Goal: Use online tool/utility

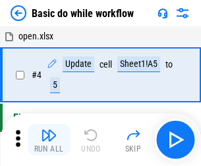
click at [49, 140] on img "button" at bounding box center [49, 136] width 16 height 16
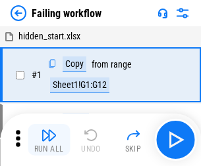
click at [49, 140] on img "button" at bounding box center [49, 136] width 16 height 16
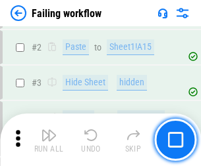
scroll to position [279, 0]
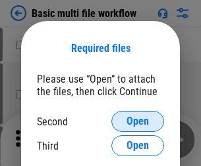
click at [137, 122] on span "Open" at bounding box center [137, 121] width 22 height 11
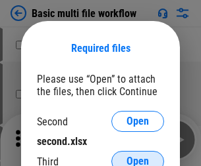
click at [137, 156] on span "Open" at bounding box center [137, 161] width 22 height 11
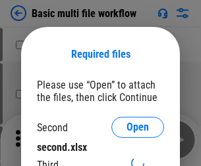
scroll to position [6, 0]
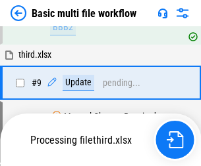
scroll to position [458, 0]
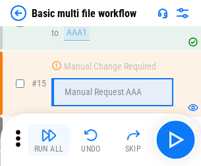
click at [49, 140] on img "button" at bounding box center [49, 136] width 16 height 16
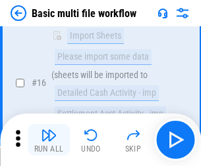
click at [49, 140] on img "button" at bounding box center [49, 136] width 16 height 16
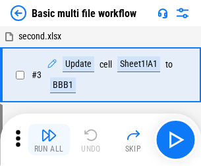
click at [49, 140] on img "button" at bounding box center [49, 136] width 16 height 16
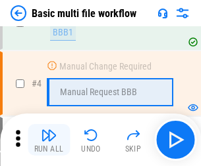
click at [49, 140] on img "button" at bounding box center [49, 136] width 16 height 16
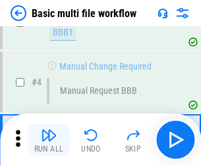
click at [49, 140] on img "button" at bounding box center [49, 136] width 16 height 16
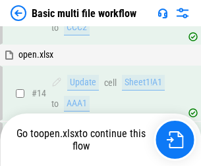
scroll to position [782, 0]
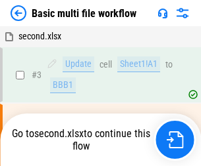
scroll to position [53, 0]
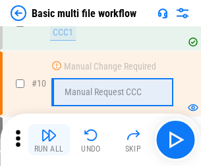
click at [49, 140] on img "button" at bounding box center [49, 136] width 16 height 16
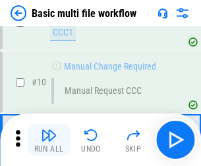
click at [49, 140] on img "button" at bounding box center [49, 136] width 16 height 16
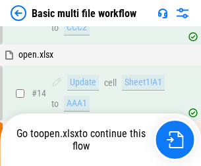
scroll to position [688, 0]
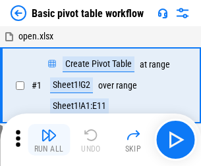
click at [49, 140] on img "button" at bounding box center [49, 136] width 16 height 16
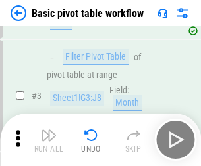
scroll to position [315, 0]
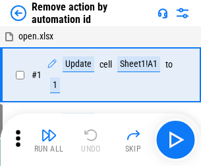
scroll to position [49, 0]
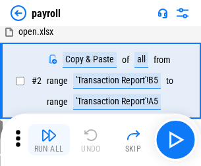
click at [49, 140] on img "button" at bounding box center [49, 136] width 16 height 16
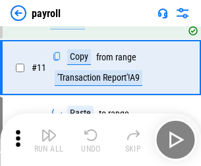
scroll to position [95, 0]
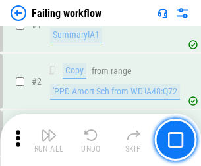
scroll to position [212, 0]
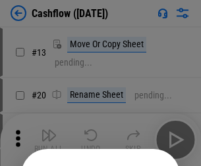
scroll to position [128, 0]
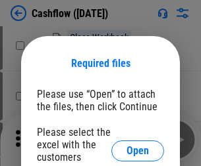
scroll to position [143, 0]
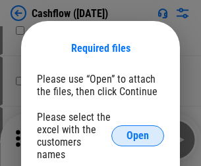
click at [137, 131] on span "Open" at bounding box center [137, 136] width 22 height 11
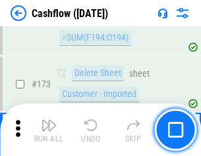
scroll to position [1392, 0]
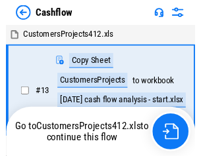
scroll to position [15, 0]
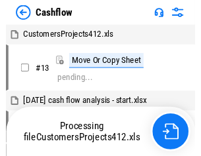
scroll to position [15, 0]
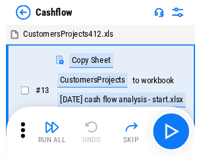
scroll to position [15, 0]
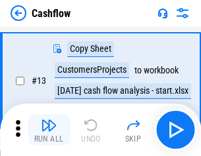
click at [49, 130] on img "button" at bounding box center [49, 126] width 16 height 16
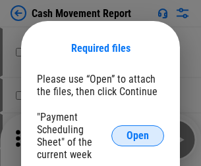
click at [137, 136] on span "Open" at bounding box center [137, 136] width 22 height 11
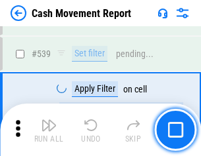
scroll to position [5836, 0]
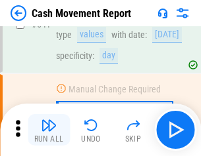
click at [49, 130] on img "button" at bounding box center [49, 126] width 16 height 16
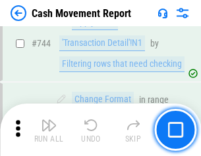
scroll to position [7003, 0]
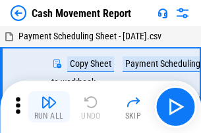
click at [49, 97] on img "button" at bounding box center [49, 103] width 16 height 16
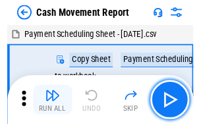
scroll to position [24, 0]
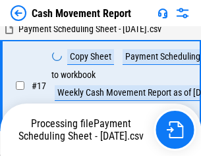
scroll to position [206, 0]
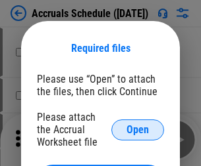
click at [137, 130] on span "Open" at bounding box center [137, 130] width 22 height 11
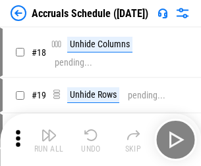
click at [49, 140] on img "button" at bounding box center [49, 136] width 16 height 16
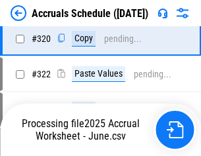
scroll to position [2446, 0]
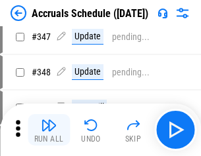
click at [49, 130] on img "button" at bounding box center [49, 126] width 16 height 16
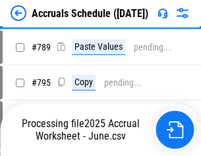
scroll to position [5523, 0]
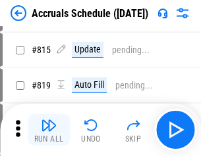
click at [49, 130] on img "button" at bounding box center [49, 126] width 16 height 16
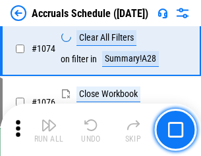
scroll to position [7875, 0]
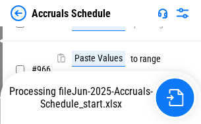
scroll to position [6306, 0]
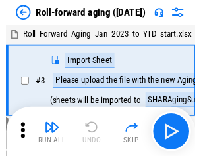
scroll to position [2, 0]
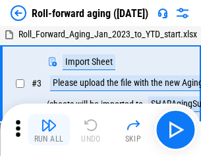
click at [49, 130] on img "button" at bounding box center [49, 126] width 16 height 16
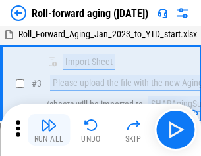
click at [49, 130] on img "button" at bounding box center [49, 126] width 16 height 16
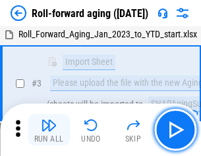
scroll to position [85, 0]
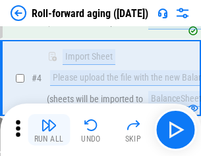
click at [49, 130] on img "button" at bounding box center [49, 126] width 16 height 16
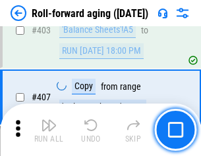
scroll to position [4559, 0]
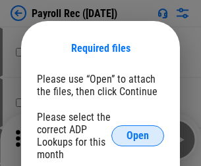
click at [137, 136] on span "Open" at bounding box center [137, 136] width 22 height 11
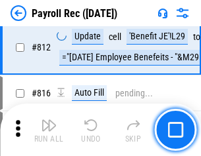
scroll to position [8354, 0]
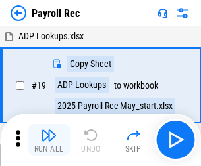
click at [49, 140] on img "button" at bounding box center [49, 136] width 16 height 16
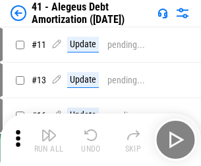
click at [49, 140] on img "button" at bounding box center [49, 136] width 16 height 16
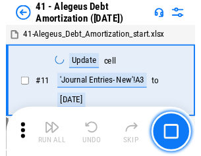
scroll to position [162, 0]
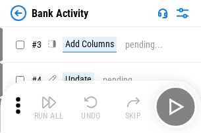
click at [49, 107] on img "button" at bounding box center [49, 103] width 16 height 16
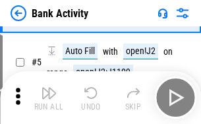
scroll to position [70, 0]
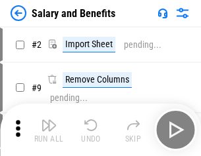
click at [49, 130] on img "button" at bounding box center [49, 126] width 16 height 16
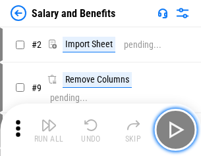
scroll to position [18, 0]
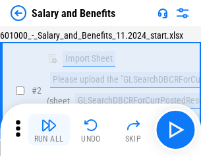
click at [49, 130] on img "button" at bounding box center [49, 126] width 16 height 16
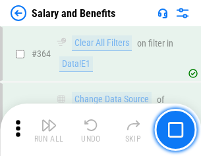
scroll to position [6192, 0]
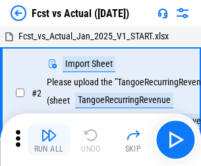
click at [49, 130] on img "button" at bounding box center [49, 136] width 16 height 16
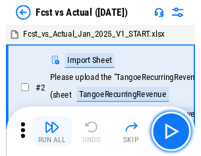
scroll to position [17, 0]
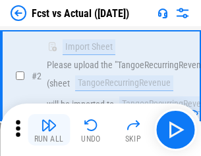
click at [49, 130] on img "button" at bounding box center [49, 126] width 16 height 16
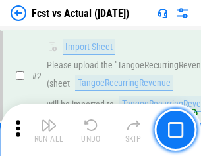
scroll to position [123, 0]
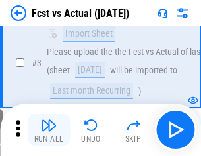
click at [49, 130] on img "button" at bounding box center [49, 126] width 16 height 16
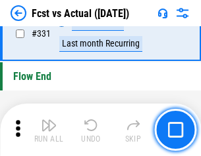
scroll to position [6294, 0]
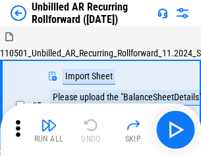
scroll to position [28, 0]
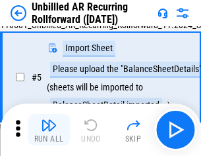
click at [49, 130] on img "button" at bounding box center [49, 126] width 16 height 16
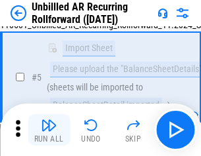
click at [49, 130] on img "button" at bounding box center [49, 126] width 16 height 16
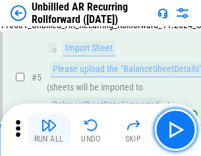
scroll to position [124, 0]
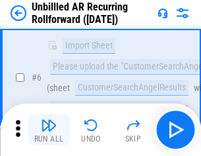
click at [49, 130] on img "button" at bounding box center [49, 126] width 16 height 16
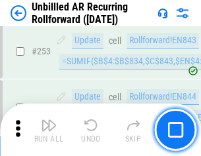
scroll to position [4466, 0]
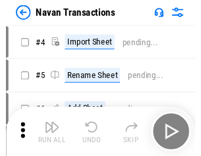
scroll to position [21, 0]
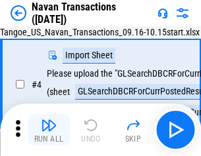
click at [49, 130] on img "button" at bounding box center [49, 126] width 16 height 16
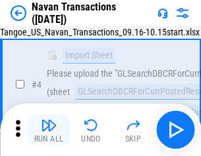
click at [49, 130] on img "button" at bounding box center [49, 126] width 16 height 16
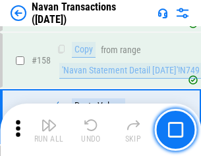
scroll to position [4263, 0]
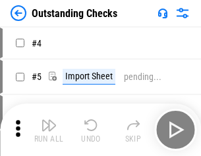
click at [49, 130] on img "button" at bounding box center [49, 126] width 16 height 16
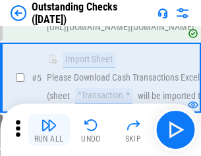
click at [49, 130] on img "button" at bounding box center [49, 126] width 16 height 16
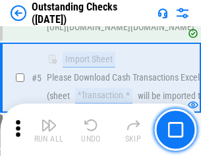
scroll to position [137, 0]
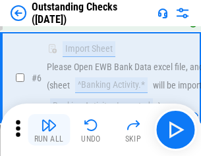
click at [49, 130] on img "button" at bounding box center [49, 126] width 16 height 16
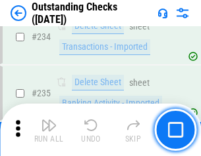
scroll to position [3993, 0]
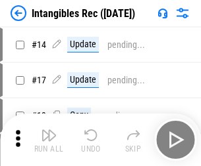
click at [49, 140] on img "button" at bounding box center [49, 136] width 16 height 16
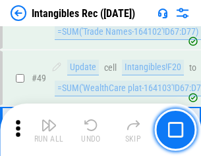
scroll to position [512, 0]
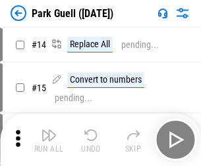
click at [49, 130] on img "button" at bounding box center [49, 136] width 16 height 16
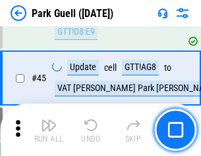
scroll to position [1644, 0]
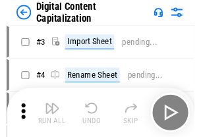
scroll to position [38, 0]
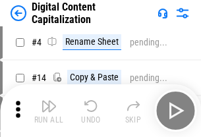
click at [49, 110] on img "button" at bounding box center [49, 106] width 16 height 16
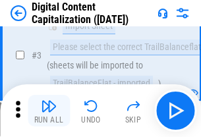
click at [49, 110] on img "button" at bounding box center [49, 106] width 16 height 16
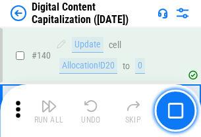
scroll to position [1394, 0]
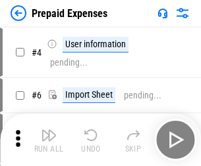
click at [49, 130] on img "button" at bounding box center [49, 136] width 16 height 16
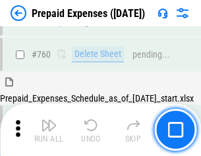
scroll to position [3644, 0]
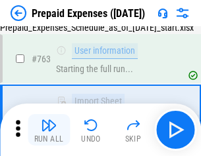
click at [49, 130] on img "button" at bounding box center [49, 126] width 16 height 16
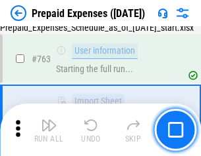
scroll to position [3722, 0]
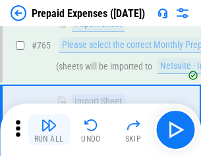
click at [49, 130] on img "button" at bounding box center [49, 126] width 16 height 16
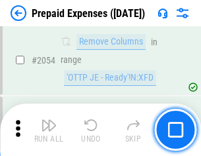
scroll to position [13744, 0]
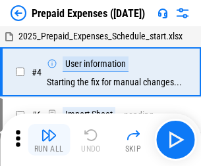
click at [49, 140] on img "button" at bounding box center [49, 136] width 16 height 16
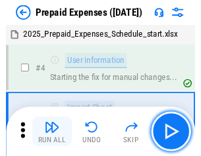
scroll to position [58, 0]
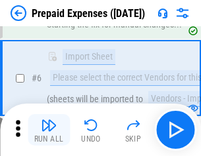
click at [49, 130] on img "button" at bounding box center [49, 126] width 16 height 16
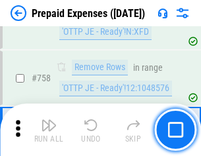
scroll to position [4685, 0]
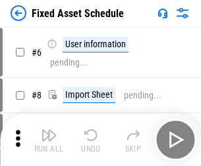
click at [49, 140] on img "button" at bounding box center [49, 136] width 16 height 16
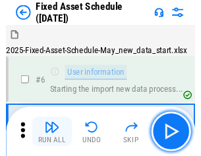
scroll to position [71, 0]
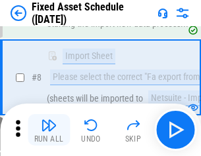
click at [49, 130] on img "button" at bounding box center [49, 126] width 16 height 16
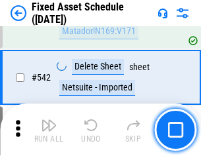
scroll to position [4688, 0]
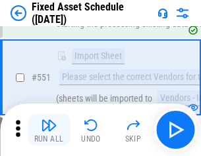
click at [49, 130] on img "button" at bounding box center [49, 126] width 16 height 16
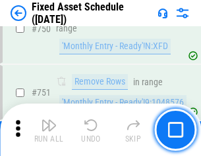
scroll to position [6410, 0]
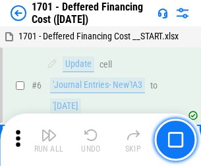
scroll to position [158, 0]
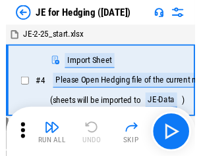
scroll to position [2, 0]
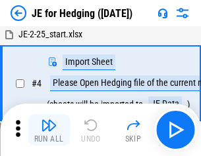
click at [49, 130] on img "button" at bounding box center [49, 126] width 16 height 16
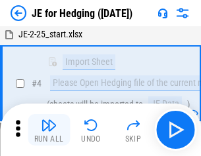
click at [49, 130] on img "button" at bounding box center [49, 126] width 16 height 16
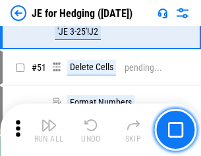
scroll to position [851, 0]
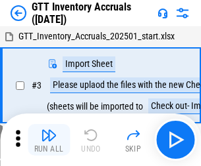
click at [49, 130] on img "button" at bounding box center [49, 136] width 16 height 16
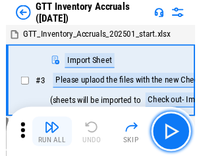
scroll to position [2, 0]
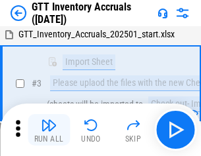
click at [49, 130] on img "button" at bounding box center [49, 126] width 16 height 16
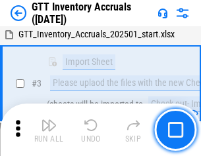
scroll to position [85, 0]
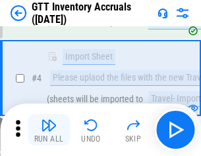
click at [49, 130] on img "button" at bounding box center [49, 126] width 16 height 16
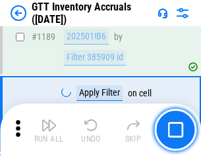
scroll to position [10737, 0]
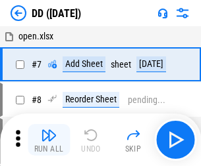
click at [49, 140] on img "button" at bounding box center [49, 136] width 16 height 16
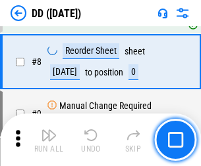
scroll to position [127, 0]
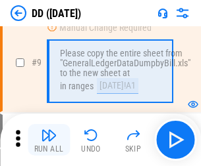
click at [49, 140] on img "button" at bounding box center [49, 136] width 16 height 16
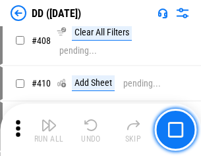
scroll to position [5883, 0]
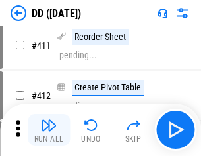
click at [49, 130] on img "button" at bounding box center [49, 126] width 16 height 16
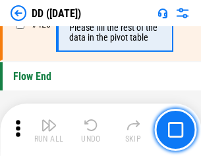
scroll to position [6293, 0]
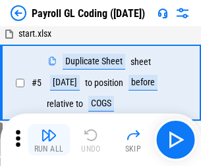
click at [49, 140] on img "button" at bounding box center [49, 136] width 16 height 16
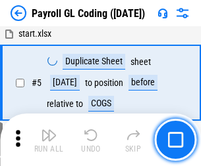
scroll to position [158, 0]
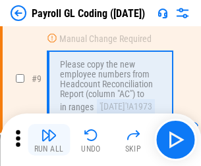
click at [49, 140] on img "button" at bounding box center [49, 136] width 16 height 16
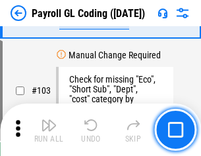
scroll to position [3085, 0]
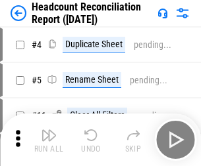
click at [49, 140] on img "button" at bounding box center [49, 136] width 16 height 16
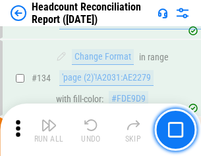
scroll to position [1581, 0]
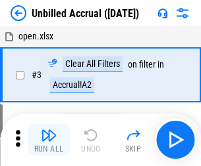
click at [49, 140] on img "button" at bounding box center [49, 136] width 16 height 16
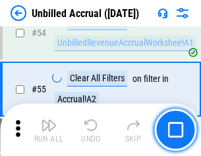
scroll to position [1373, 0]
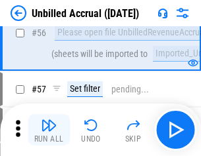
click at [49, 130] on img "button" at bounding box center [49, 126] width 16 height 16
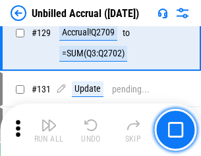
scroll to position [3916, 0]
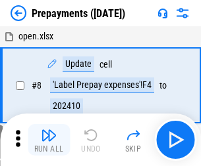
click at [49, 140] on img "button" at bounding box center [49, 136] width 16 height 16
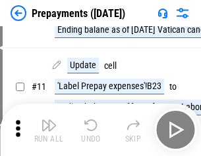
scroll to position [82, 0]
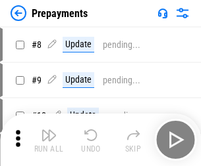
click at [49, 140] on img "button" at bounding box center [49, 136] width 16 height 16
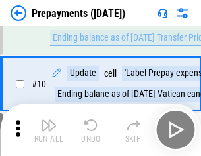
scroll to position [82, 0]
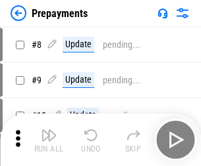
click at [49, 140] on img "button" at bounding box center [49, 136] width 16 height 16
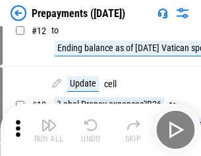
scroll to position [82, 0]
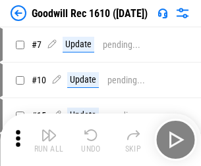
click at [49, 140] on img "button" at bounding box center [49, 136] width 16 height 16
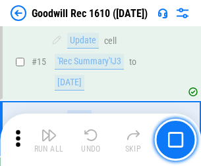
scroll to position [225, 0]
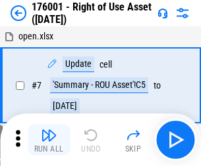
click at [49, 140] on img "button" at bounding box center [49, 136] width 16 height 16
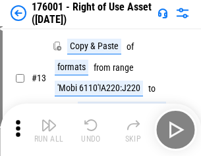
scroll to position [85, 0]
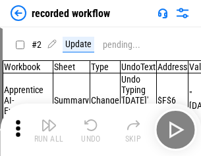
click at [49, 130] on img "button" at bounding box center [49, 126] width 16 height 16
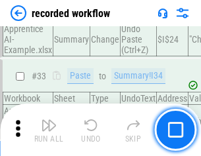
scroll to position [4110, 0]
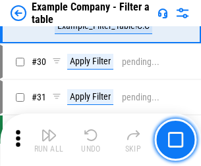
scroll to position [1203, 0]
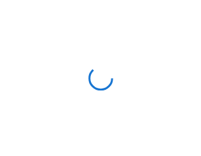
scroll to position [20, 0]
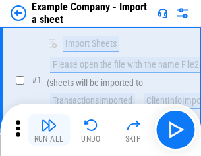
click at [49, 130] on img "button" at bounding box center [49, 126] width 16 height 16
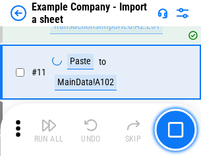
scroll to position [291, 0]
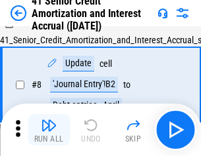
click at [49, 130] on img "button" at bounding box center [49, 126] width 16 height 16
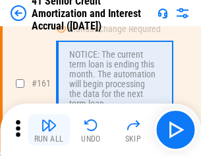
click at [49, 130] on img "button" at bounding box center [49, 126] width 16 height 16
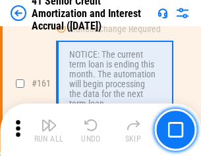
scroll to position [1406, 0]
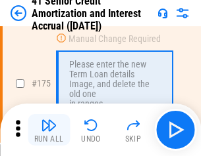
click at [49, 130] on img "button" at bounding box center [49, 126] width 16 height 16
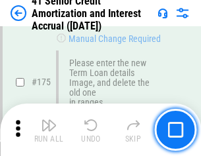
scroll to position [1540, 0]
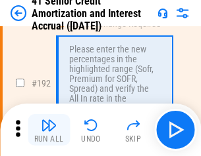
click at [49, 130] on img "button" at bounding box center [49, 126] width 16 height 16
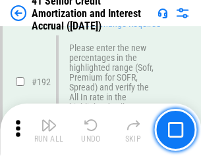
scroll to position [1678, 0]
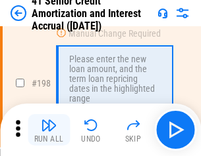
click at [49, 130] on img "button" at bounding box center [49, 126] width 16 height 16
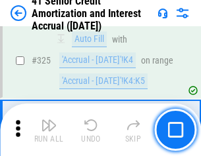
scroll to position [3359, 0]
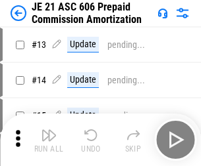
click at [49, 130] on img "button" at bounding box center [49, 136] width 16 height 16
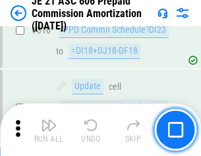
scroll to position [2455, 0]
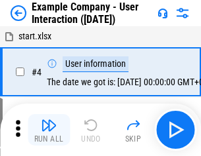
click at [49, 130] on img "button" at bounding box center [49, 126] width 16 height 16
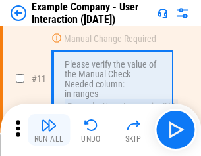
click at [49, 130] on img "button" at bounding box center [49, 126] width 16 height 16
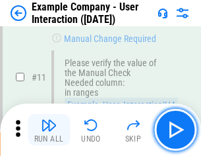
scroll to position [285, 0]
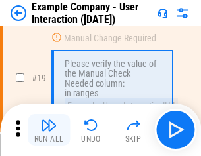
click at [49, 130] on img "button" at bounding box center [49, 126] width 16 height 16
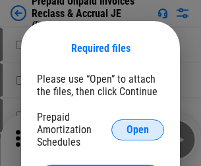
click at [137, 130] on span "Open" at bounding box center [137, 130] width 22 height 11
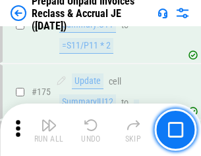
scroll to position [1775, 0]
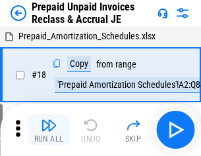
click at [49, 130] on img "button" at bounding box center [49, 126] width 16 height 16
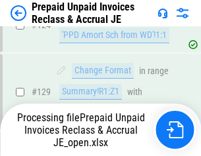
scroll to position [1144, 0]
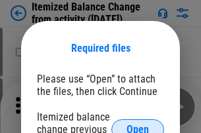
click at [137, 125] on span "Open" at bounding box center [137, 130] width 22 height 11
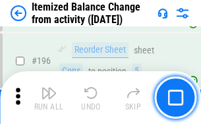
scroll to position [2531, 0]
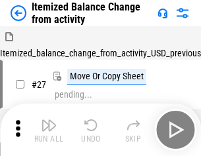
scroll to position [20, 0]
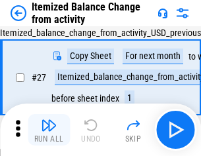
click at [49, 130] on img "button" at bounding box center [49, 126] width 16 height 16
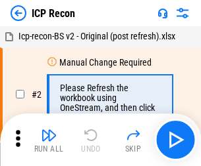
scroll to position [6, 0]
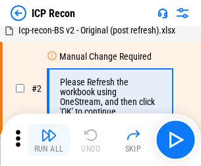
click at [49, 140] on img "button" at bounding box center [49, 136] width 16 height 16
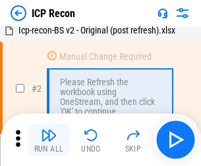
click at [49, 140] on img "button" at bounding box center [49, 136] width 16 height 16
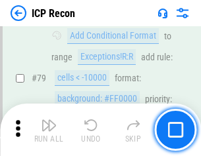
scroll to position [1289, 0]
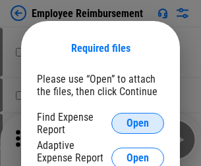
click at [137, 124] on span "Open" at bounding box center [137, 123] width 22 height 11
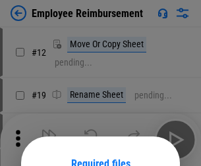
scroll to position [116, 0]
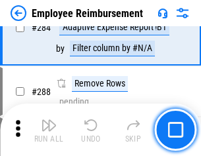
scroll to position [3574, 0]
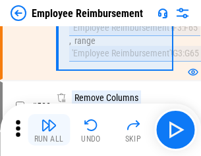
click at [49, 130] on img "button" at bounding box center [49, 126] width 16 height 16
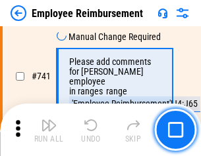
scroll to position [9225, 0]
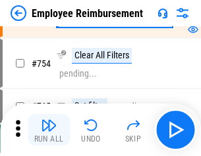
click at [49, 130] on img "button" at bounding box center [49, 126] width 16 height 16
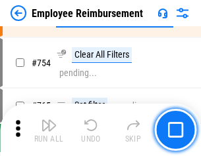
click at [49, 130] on img "button" at bounding box center [49, 126] width 16 height 16
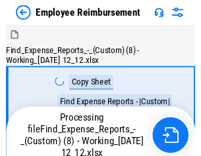
scroll to position [45, 0]
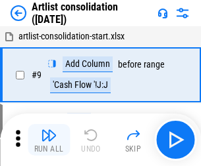
click at [49, 140] on img "button" at bounding box center [49, 136] width 16 height 16
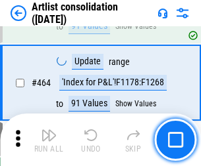
scroll to position [5757, 0]
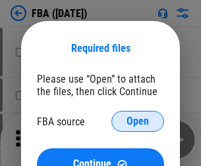
click at [137, 122] on span "Open" at bounding box center [137, 121] width 22 height 11
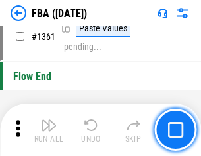
scroll to position [13966, 0]
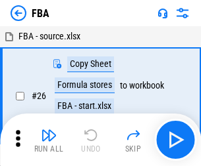
scroll to position [13, 0]
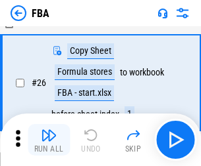
click at [49, 140] on img "button" at bounding box center [49, 136] width 16 height 16
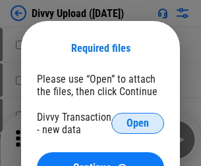
click at [137, 124] on span "Open" at bounding box center [137, 123] width 22 height 11
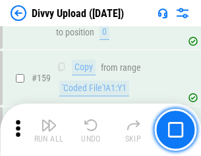
scroll to position [1362, 0]
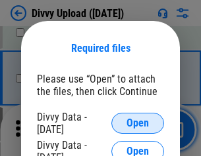
click at [137, 124] on span "Open" at bounding box center [137, 123] width 22 height 11
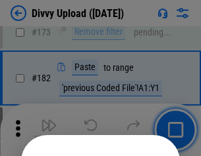
scroll to position [1476, 0]
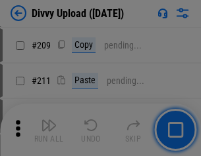
scroll to position [2233, 0]
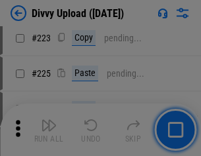
scroll to position [2624, 0]
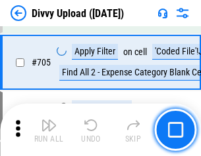
scroll to position [8995, 0]
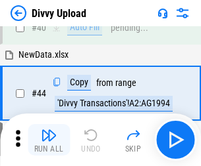
click at [49, 140] on img "button" at bounding box center [49, 136] width 16 height 16
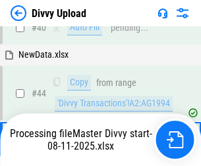
scroll to position [145, 0]
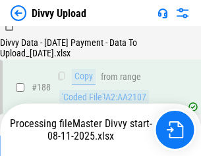
scroll to position [1548, 0]
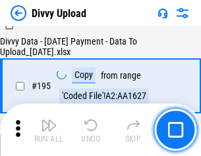
scroll to position [1838, 0]
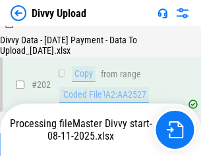
scroll to position [2128, 0]
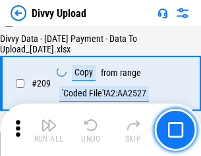
scroll to position [2417, 0]
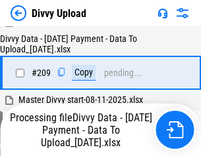
scroll to position [2428, 0]
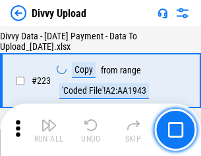
scroll to position [2997, 0]
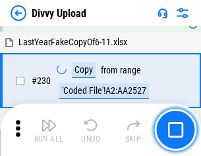
scroll to position [3263, 0]
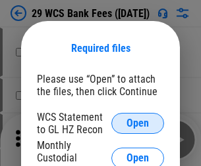
click at [137, 124] on span "Open" at bounding box center [137, 123] width 22 height 11
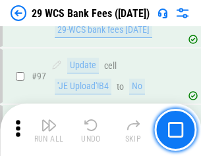
scroll to position [1281, 0]
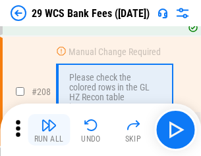
click at [49, 130] on img "button" at bounding box center [49, 126] width 16 height 16
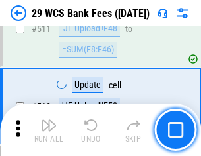
scroll to position [6615, 0]
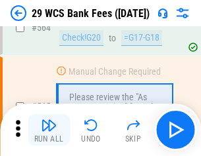
click at [49, 130] on img "button" at bounding box center [49, 126] width 16 height 16
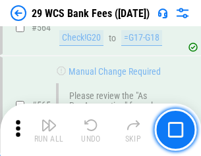
scroll to position [7111, 0]
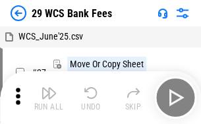
scroll to position [24, 0]
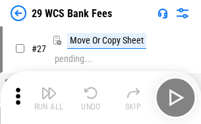
click at [49, 97] on img "button" at bounding box center [49, 93] width 16 height 16
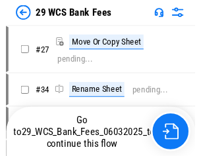
scroll to position [2, 0]
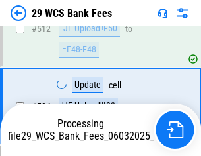
scroll to position [7020, 0]
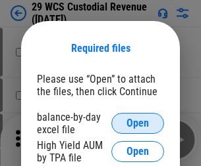
click at [137, 124] on span "Open" at bounding box center [137, 123] width 22 height 11
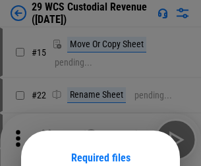
scroll to position [110, 0]
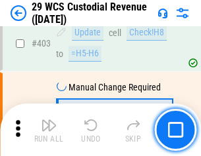
scroll to position [6090, 0]
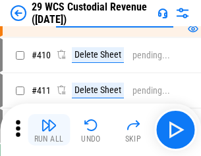
click at [49, 130] on img "button" at bounding box center [49, 126] width 16 height 16
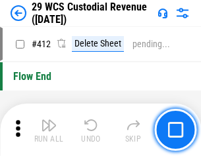
scroll to position [6279, 0]
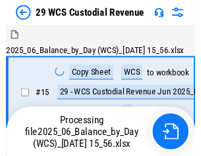
scroll to position [32, 0]
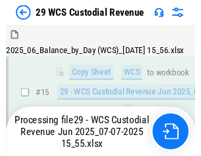
scroll to position [298, 0]
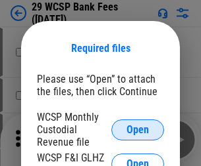
click at [137, 130] on span "Open" at bounding box center [137, 130] width 22 height 11
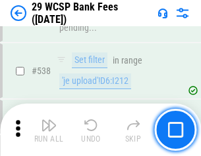
scroll to position [5052, 0]
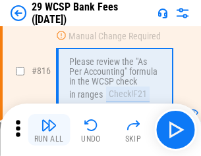
click at [49, 130] on img "button" at bounding box center [49, 126] width 16 height 16
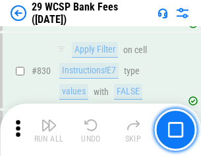
scroll to position [8342, 0]
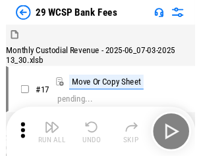
scroll to position [32, 0]
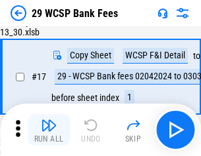
click at [49, 130] on img "button" at bounding box center [49, 126] width 16 height 16
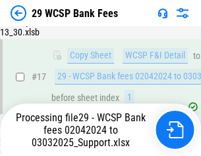
scroll to position [231, 0]
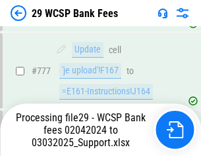
scroll to position [7554, 0]
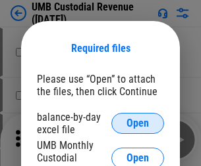
click at [137, 124] on span "Open" at bounding box center [137, 123] width 22 height 11
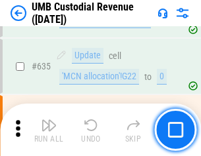
scroll to position [6881, 0]
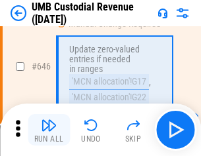
click at [49, 130] on img "button" at bounding box center [49, 126] width 16 height 16
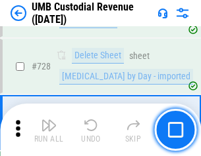
scroll to position [8111, 0]
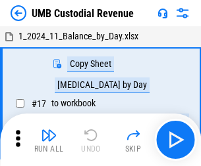
scroll to position [10, 0]
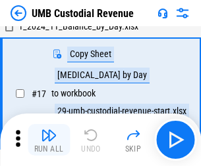
click at [49, 140] on img "button" at bounding box center [49, 136] width 16 height 16
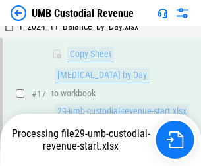
scroll to position [260, 0]
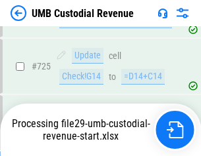
scroll to position [8024, 0]
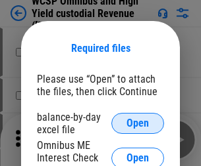
click at [137, 124] on span "Open" at bounding box center [137, 123] width 22 height 11
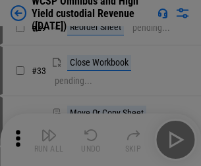
scroll to position [300, 0]
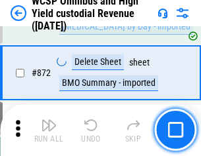
scroll to position [11128, 0]
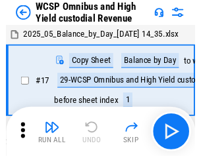
scroll to position [7, 0]
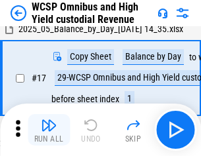
click at [49, 130] on img "button" at bounding box center [49, 126] width 16 height 16
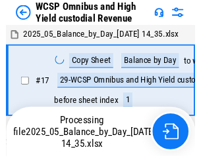
scroll to position [7, 0]
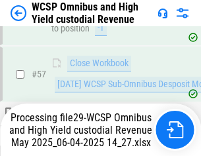
scroll to position [1282, 0]
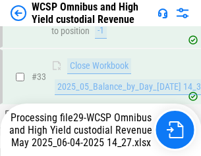
scroll to position [961, 0]
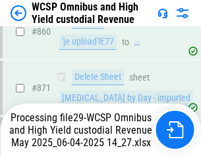
scroll to position [11098, 0]
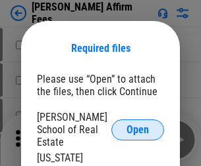
click at [137, 125] on span "Open" at bounding box center [137, 130] width 22 height 11
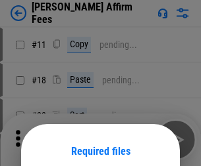
scroll to position [103, 0]
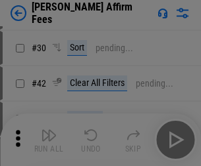
scroll to position [268, 0]
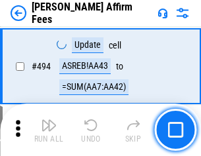
scroll to position [3575, 0]
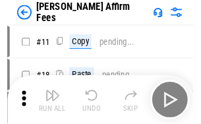
scroll to position [13, 0]
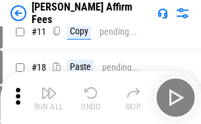
click at [49, 97] on img "button" at bounding box center [49, 93] width 16 height 16
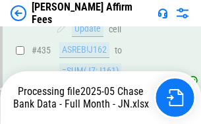
scroll to position [3402, 0]
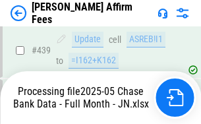
scroll to position [3448, 0]
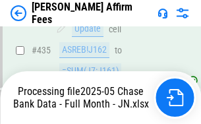
scroll to position [3402, 0]
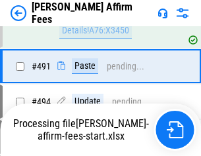
scroll to position [3508, 0]
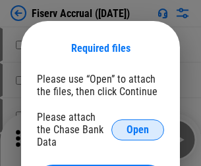
click at [137, 125] on span "Open" at bounding box center [137, 130] width 22 height 11
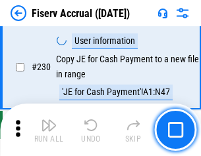
scroll to position [4166, 0]
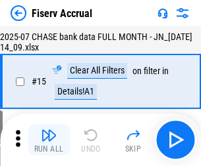
click at [49, 140] on img "button" at bounding box center [49, 136] width 16 height 16
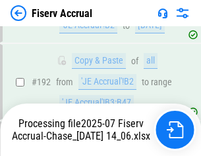
scroll to position [3542, 0]
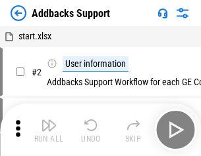
click at [49, 130] on img "button" at bounding box center [49, 126] width 16 height 16
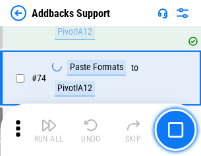
scroll to position [957, 0]
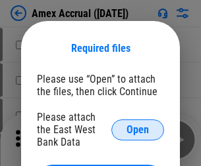
click at [137, 130] on span "Open" at bounding box center [137, 130] width 22 height 11
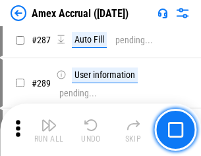
scroll to position [3771, 0]
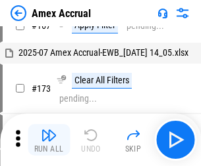
click at [49, 140] on img "button" at bounding box center [49, 136] width 16 height 16
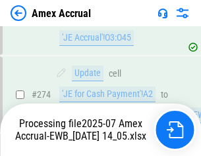
scroll to position [3918, 0]
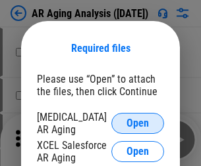
click at [137, 122] on span "Open" at bounding box center [137, 123] width 22 height 11
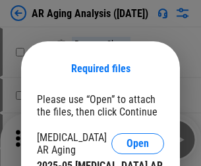
scroll to position [20, 0]
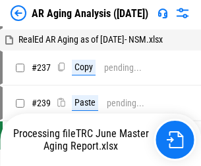
scroll to position [13, 0]
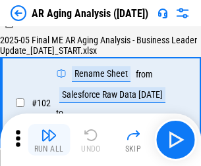
click at [49, 140] on img "button" at bounding box center [49, 136] width 16 height 16
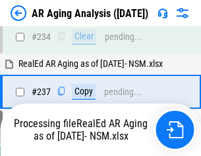
scroll to position [2038, 0]
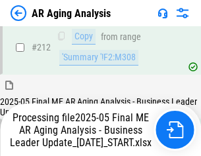
scroll to position [2023, 0]
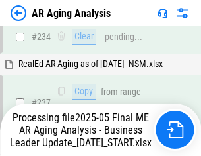
scroll to position [2078, 0]
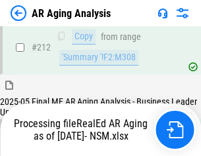
scroll to position [1977, 0]
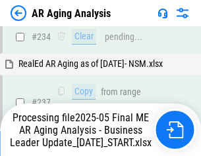
scroll to position [2023, 0]
